Goal: Transaction & Acquisition: Purchase product/service

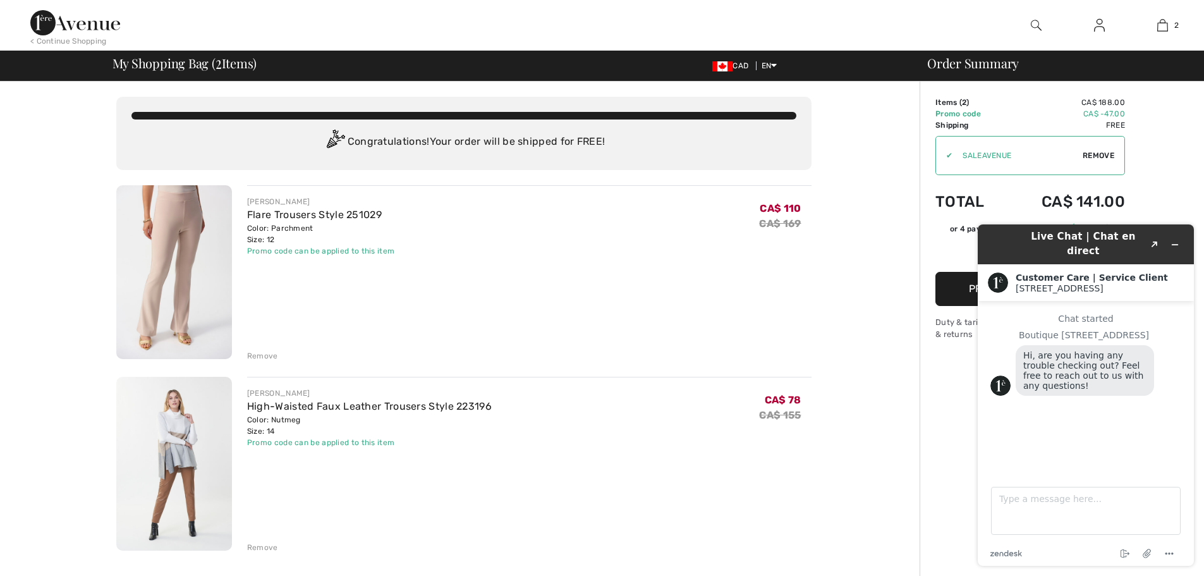
drag, startPoint x: 72, startPoint y: 205, endPoint x: 54, endPoint y: 157, distance: 51.2
click at [72, 204] on div "You are only CA$ 0.00 away from FREE SHIPPING! Continue Shopping > Congratulati…" at bounding box center [464, 581] width 912 height 999
click at [73, 29] on img at bounding box center [75, 22] width 90 height 25
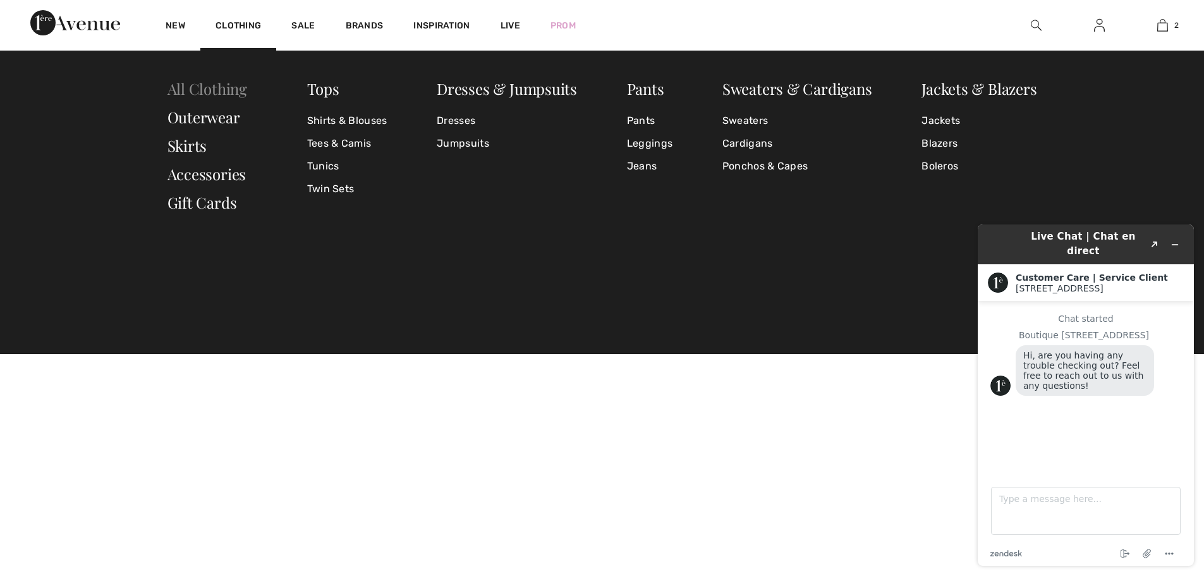
click at [224, 90] on link "All Clothing" at bounding box center [208, 88] width 80 height 20
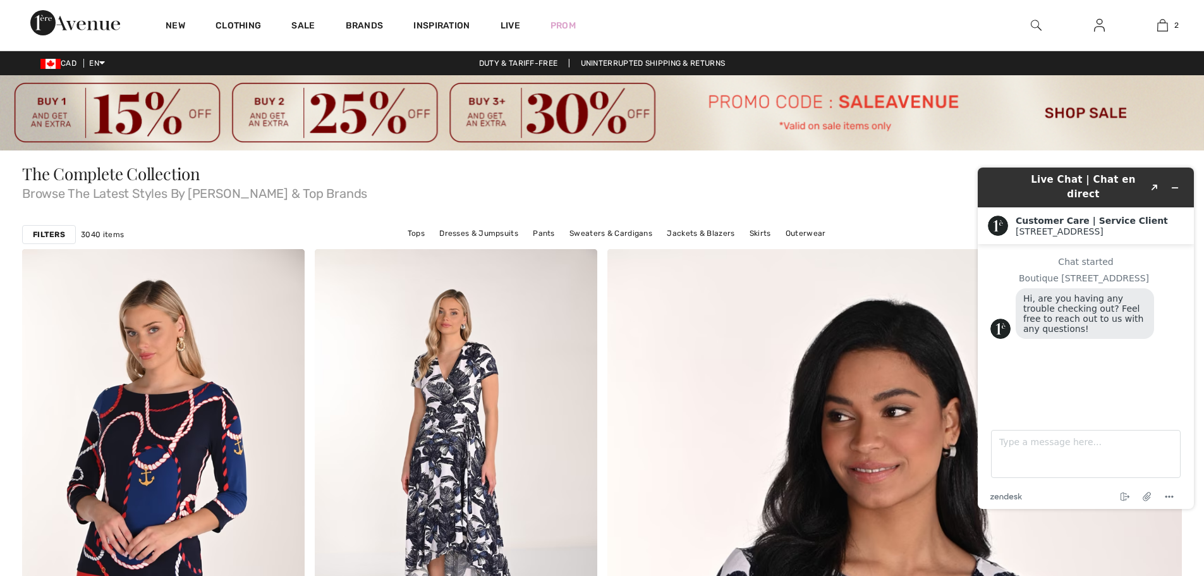
click at [49, 235] on strong "Filters" at bounding box center [49, 234] width 32 height 11
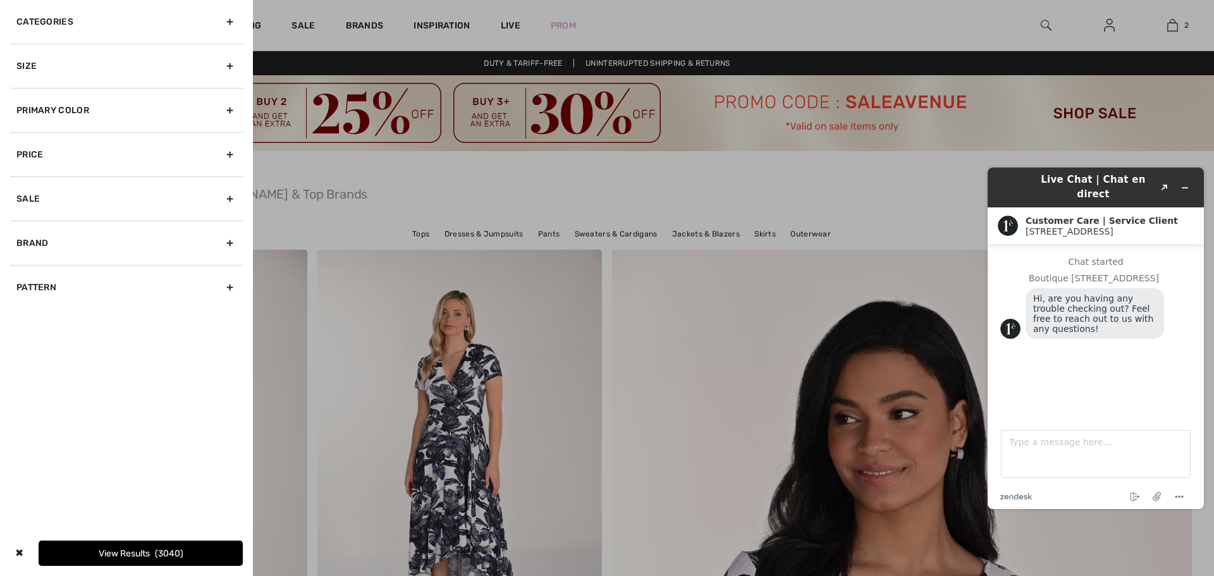
click at [233, 106] on div "Primary Color" at bounding box center [126, 110] width 233 height 44
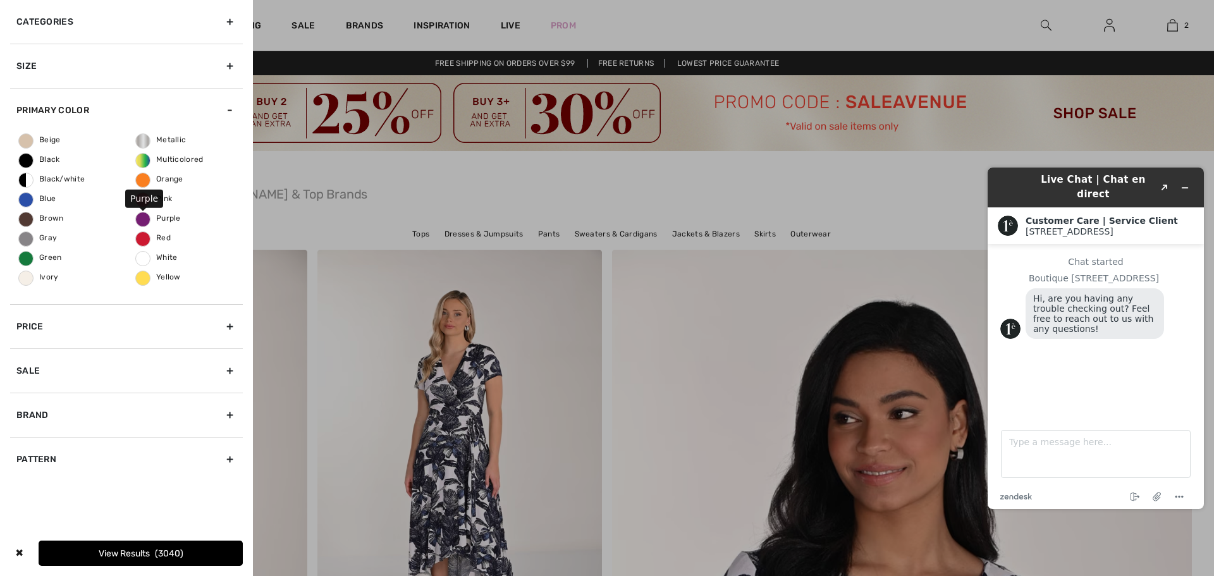
click at [143, 216] on span "Purple" at bounding box center [158, 218] width 45 height 9
click at [0, 0] on input "Purple" at bounding box center [0, 0] width 0 height 0
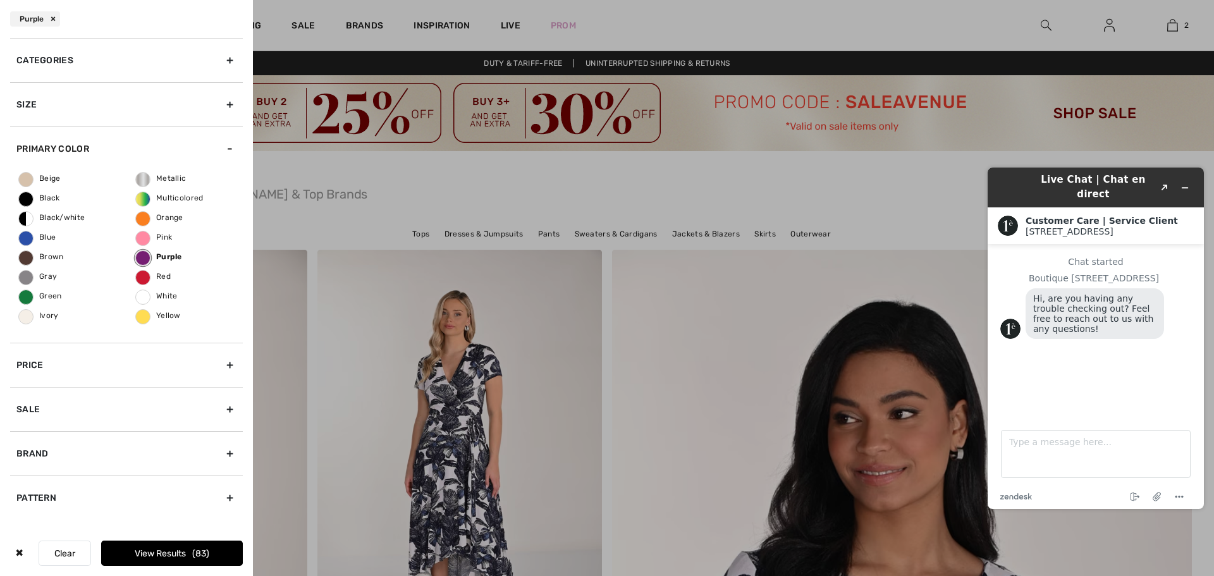
click at [155, 547] on button "View Results 83" at bounding box center [172, 553] width 142 height 25
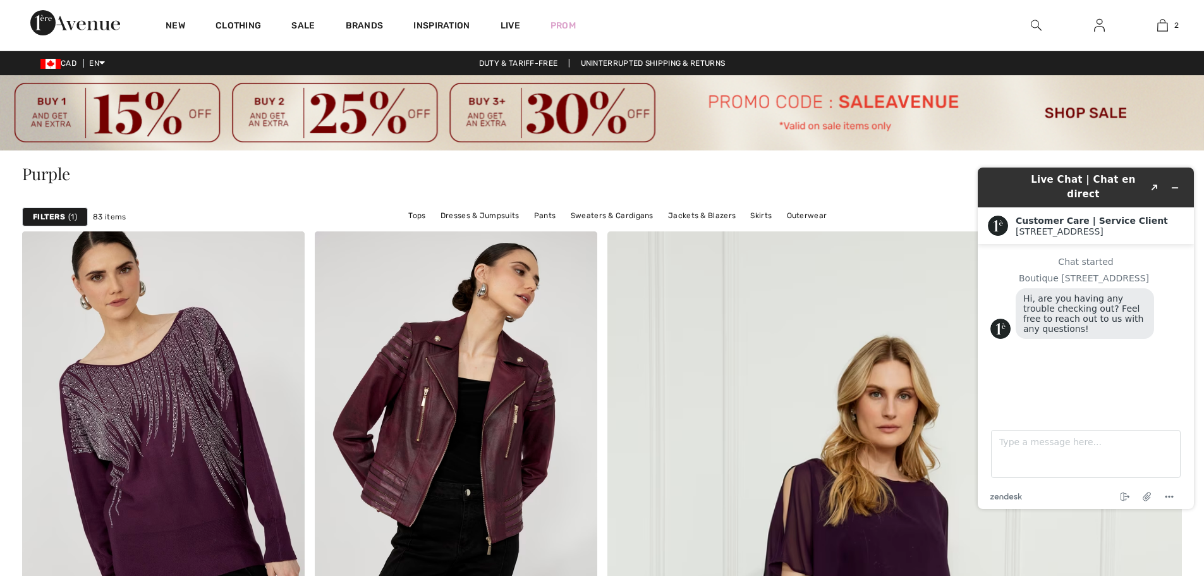
scroll to position [506, 0]
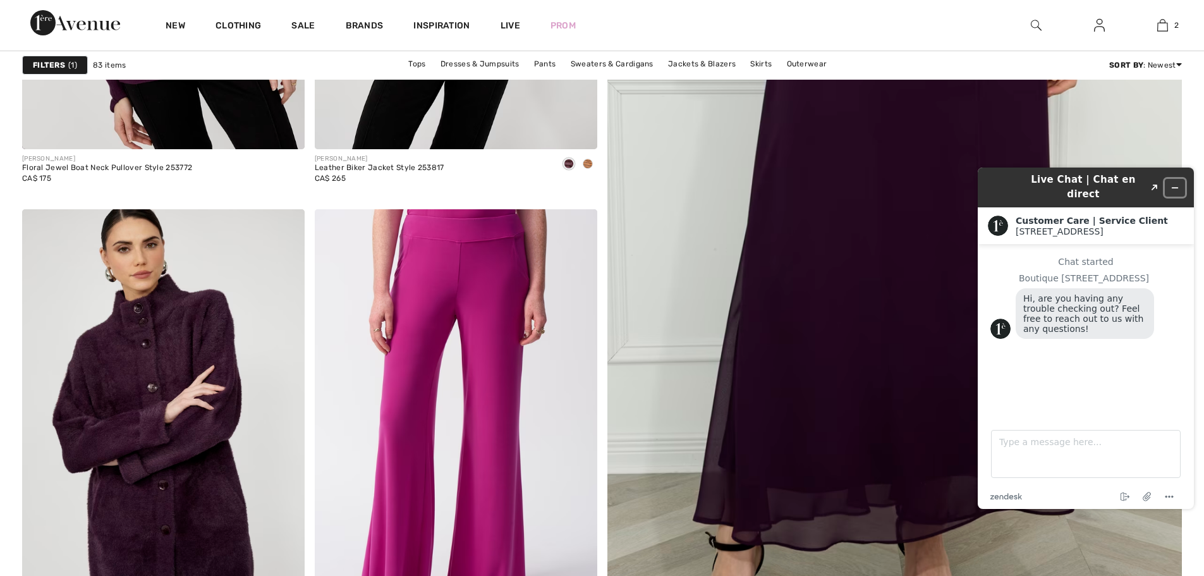
click at [1172, 183] on icon "Minimize widget" at bounding box center [1175, 187] width 9 height 9
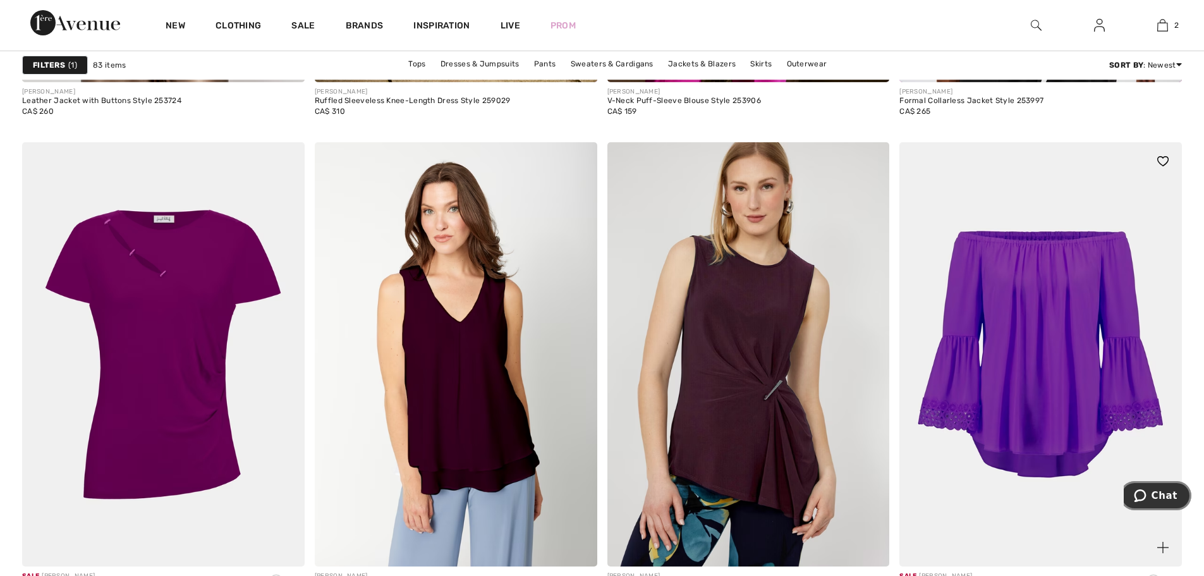
scroll to position [1517, 0]
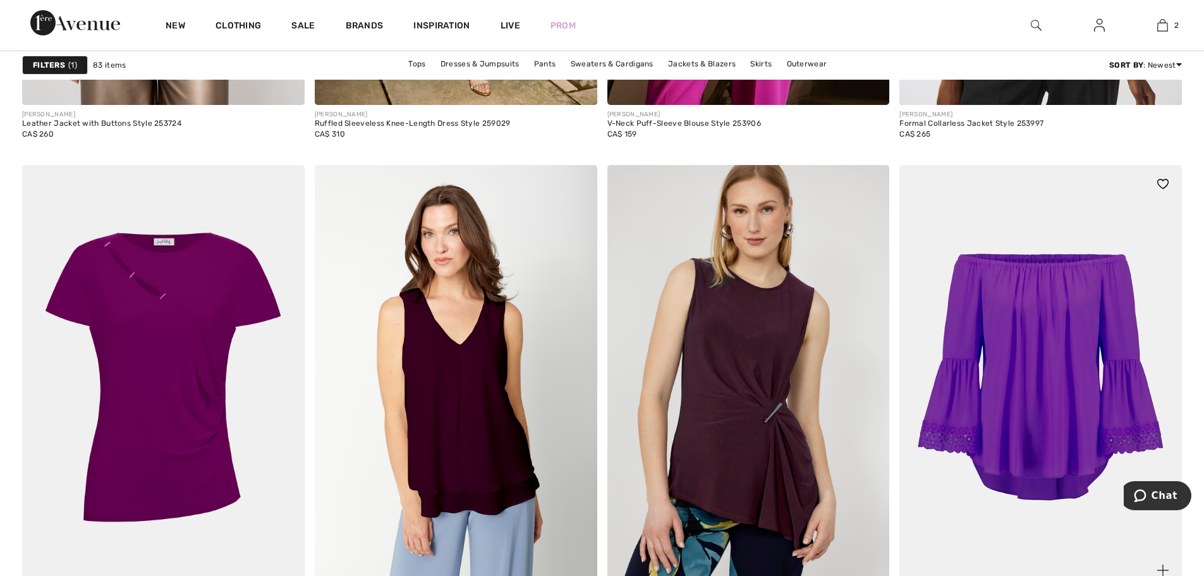
click at [1058, 306] on img at bounding box center [1041, 377] width 283 height 424
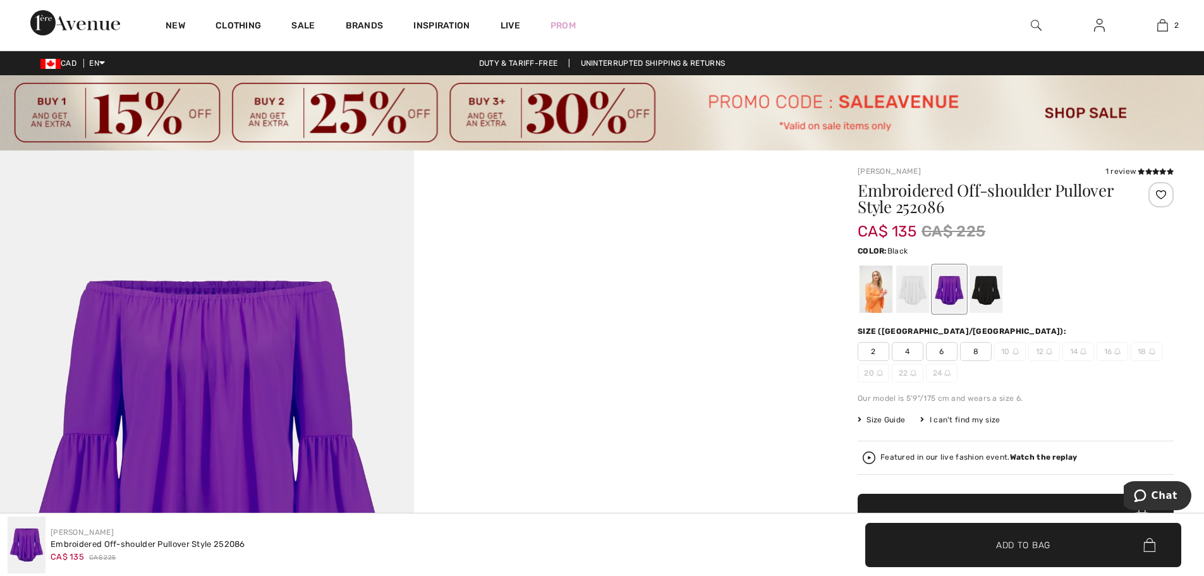
click at [990, 300] on div at bounding box center [986, 289] width 33 height 47
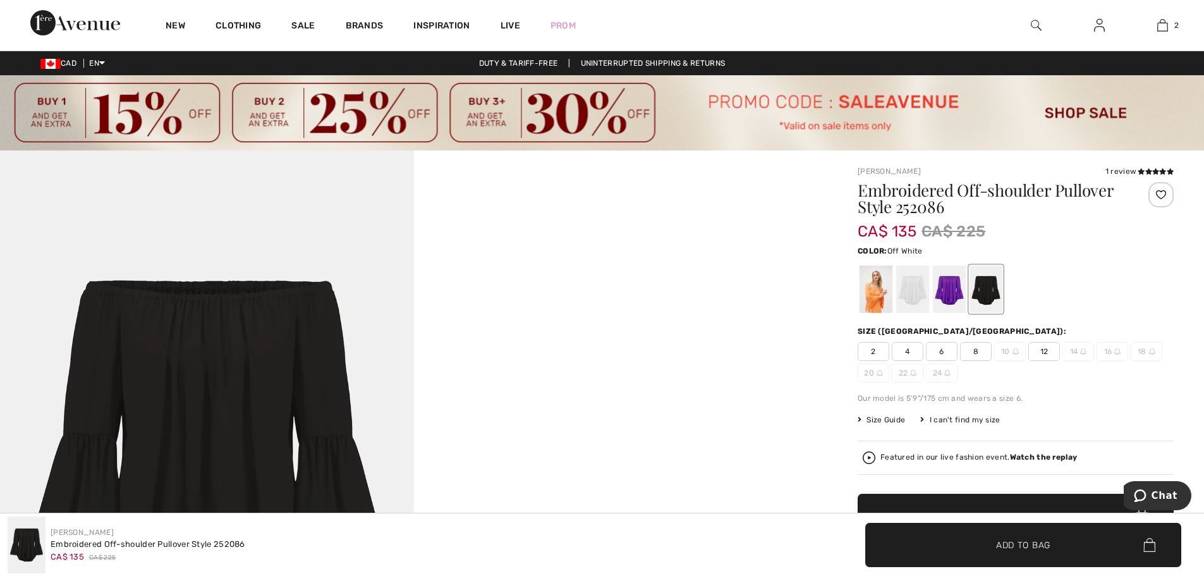
click at [916, 300] on div at bounding box center [912, 289] width 33 height 47
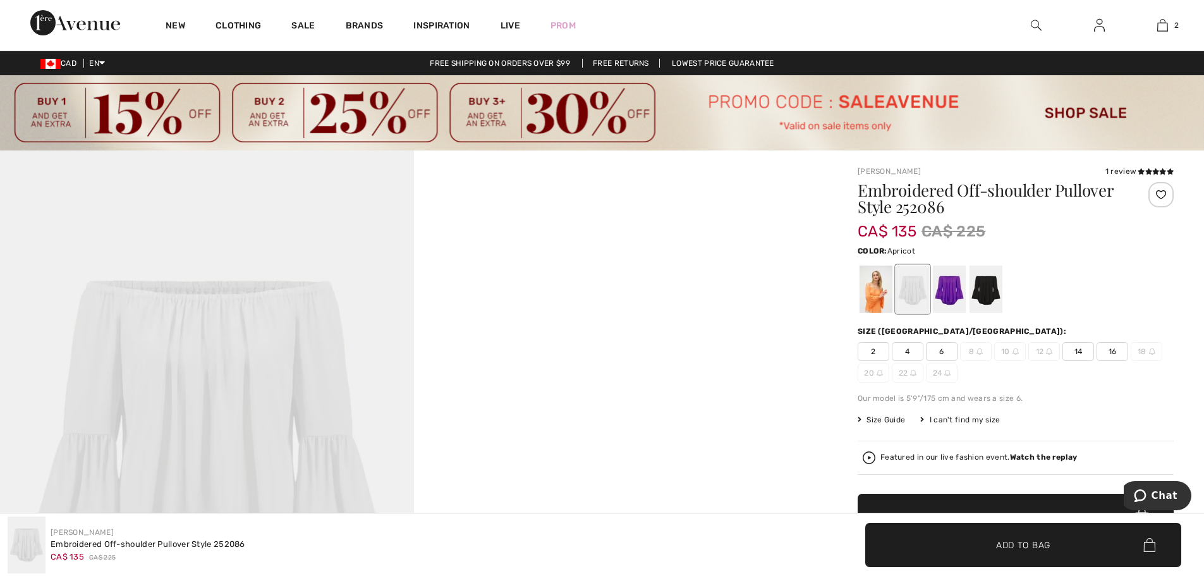
click at [878, 300] on div at bounding box center [876, 289] width 33 height 47
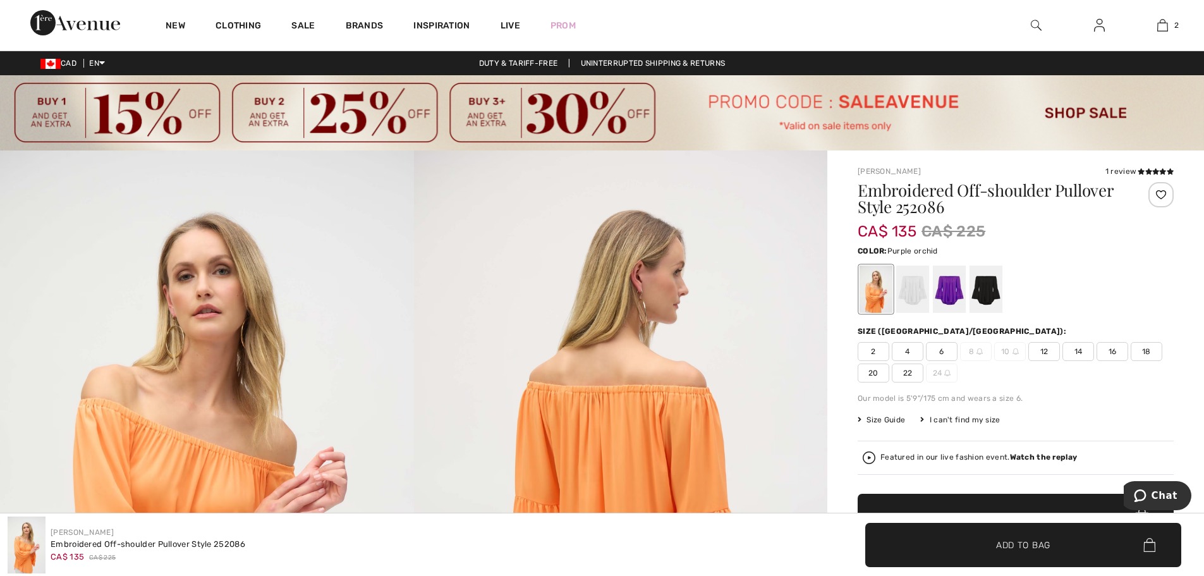
click at [952, 288] on div at bounding box center [949, 289] width 33 height 47
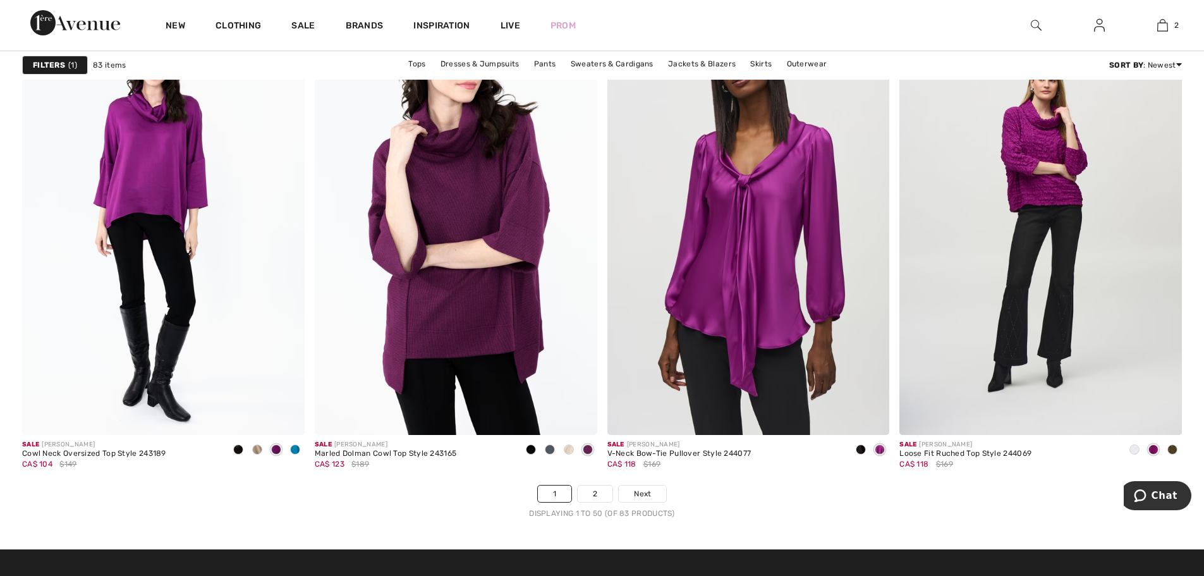
scroll to position [7333, 0]
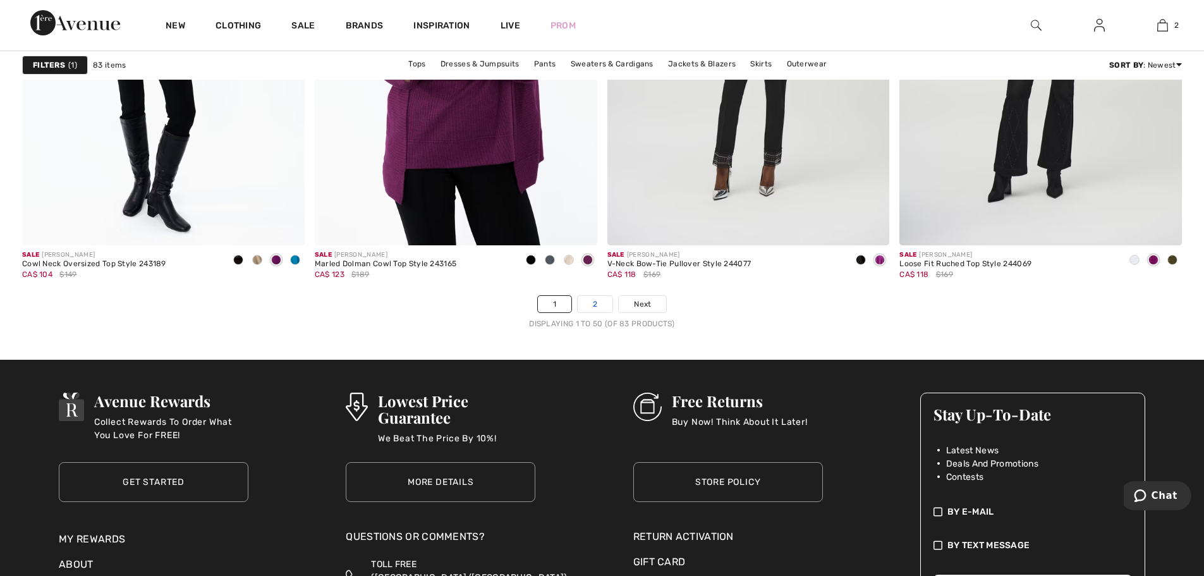
click at [596, 310] on link "2" at bounding box center [595, 304] width 35 height 16
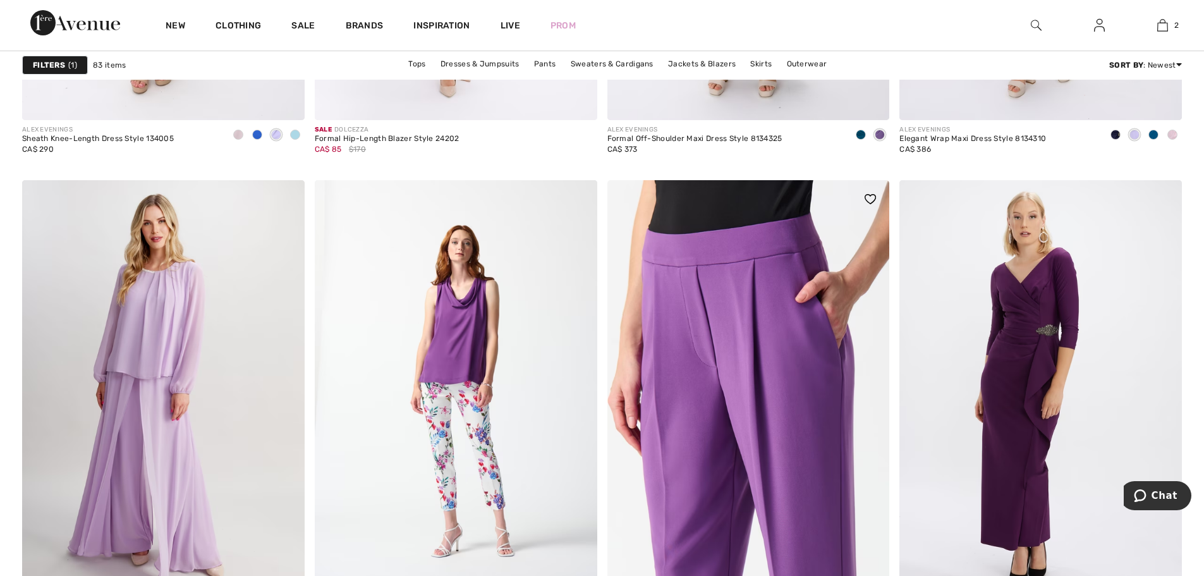
scroll to position [3351, 0]
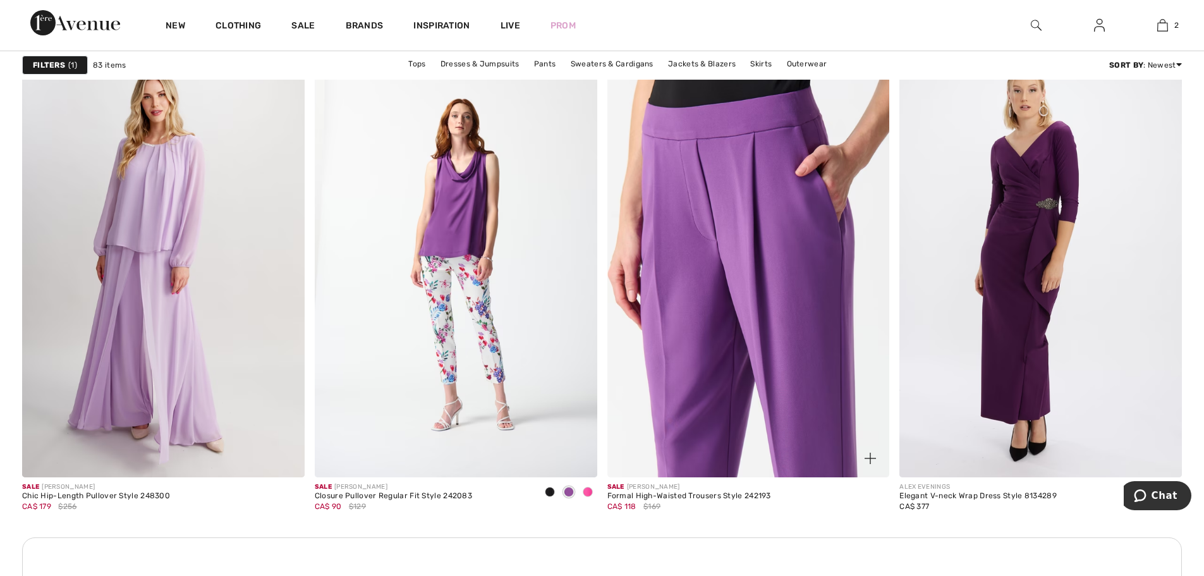
click at [730, 388] on img at bounding box center [749, 266] width 283 height 424
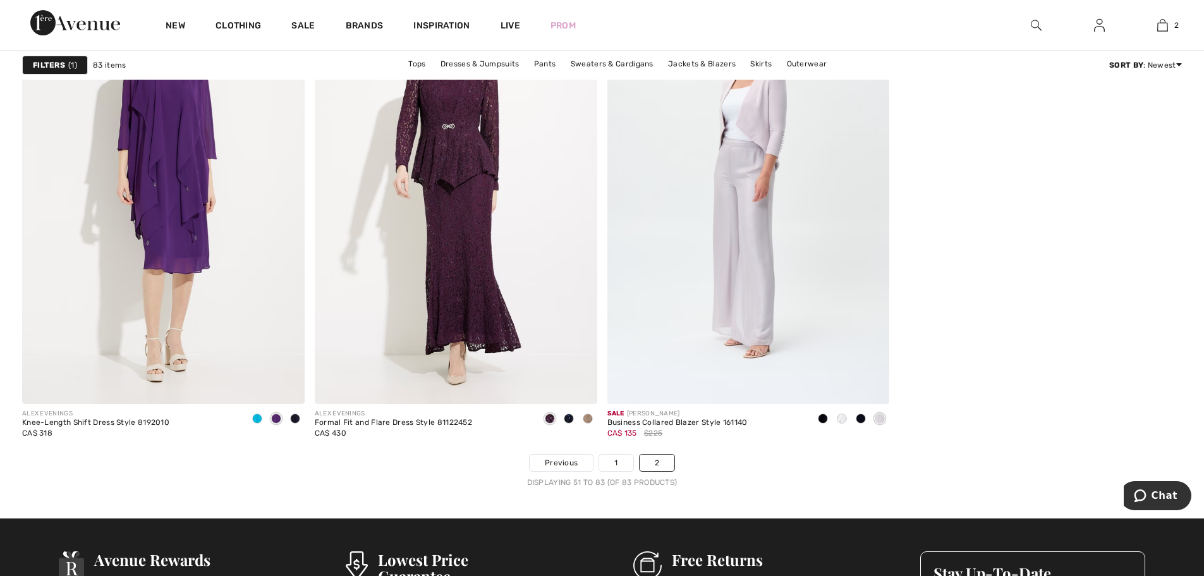
scroll to position [5247, 0]
